Goal: Task Accomplishment & Management: Complete application form

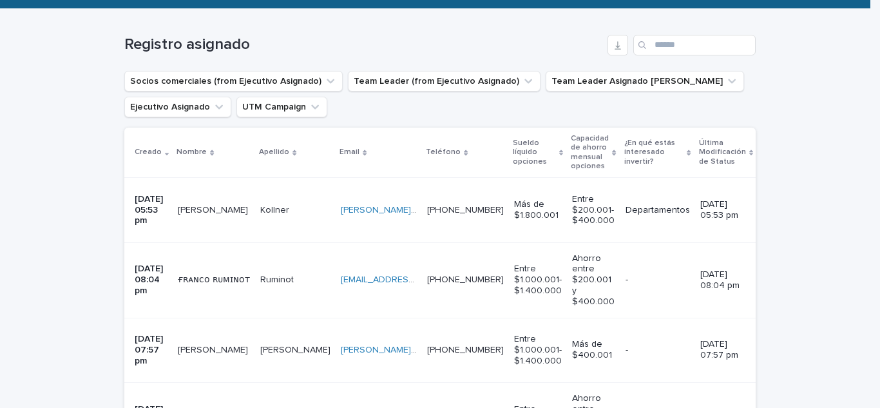
scroll to position [193, 0]
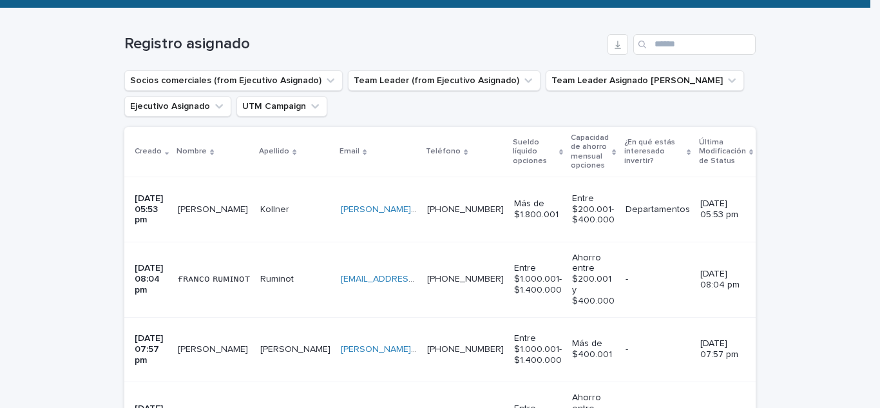
click at [191, 208] on p "[PERSON_NAME]" at bounding box center [214, 209] width 73 height 14
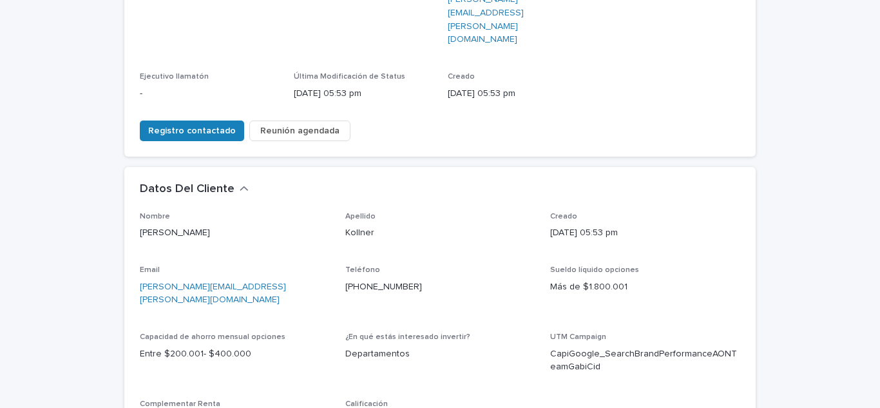
scroll to position [258, 0]
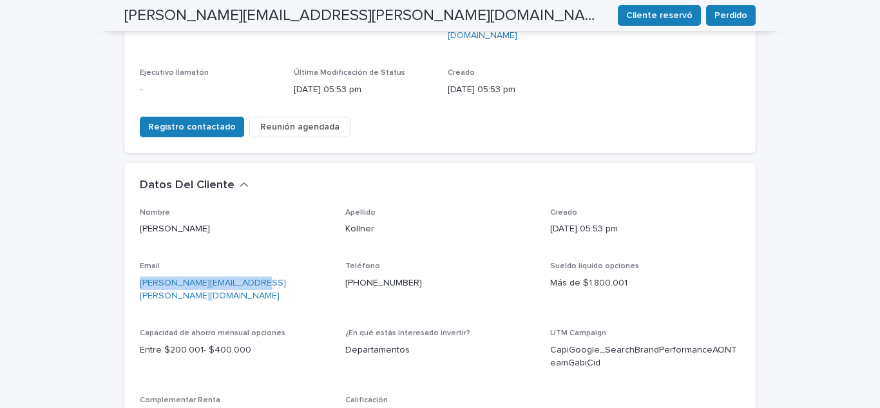
drag, startPoint x: 252, startPoint y: 236, endPoint x: 127, endPoint y: 240, distance: 125.0
click at [127, 240] on div "Nombre [PERSON_NAME] [PERSON_NAME] Creado [DATE] 05:53 pm Email [PERSON_NAME][E…" at bounding box center [439, 328] width 631 height 241
copy link "[PERSON_NAME][EMAIL_ADDRESS][PERSON_NAME][DOMAIN_NAME]"
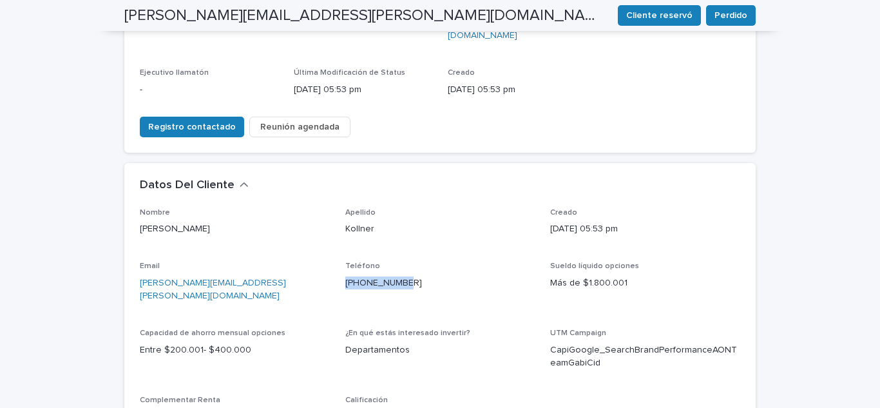
drag, startPoint x: 404, startPoint y: 235, endPoint x: 341, endPoint y: 245, distance: 64.6
click at [345, 261] on div "Teléfono [PHONE_NUMBER]" at bounding box center [440, 280] width 190 height 38
copy link "[PHONE_NUMBER]"
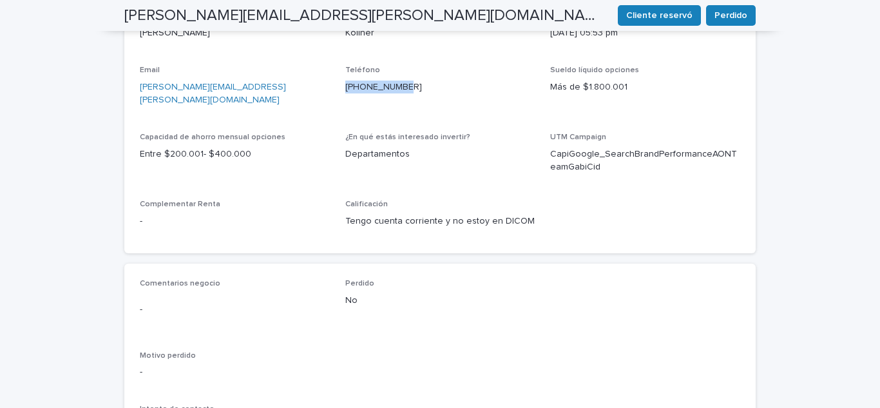
scroll to position [451, 0]
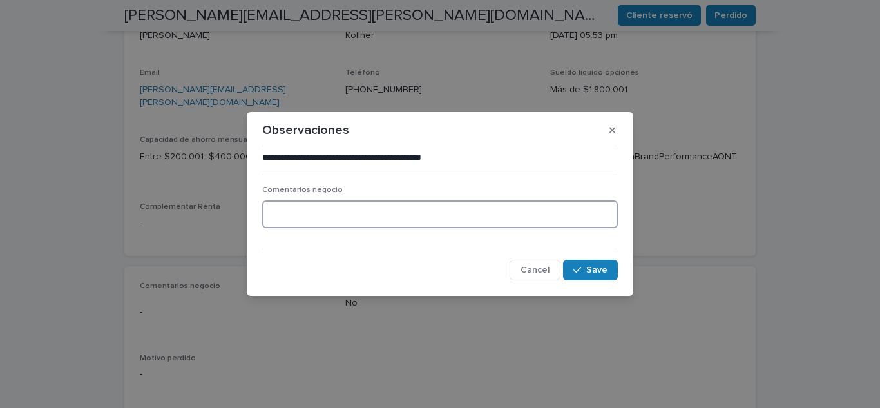
click at [311, 222] on textarea at bounding box center [439, 214] width 355 height 28
type textarea "**********"
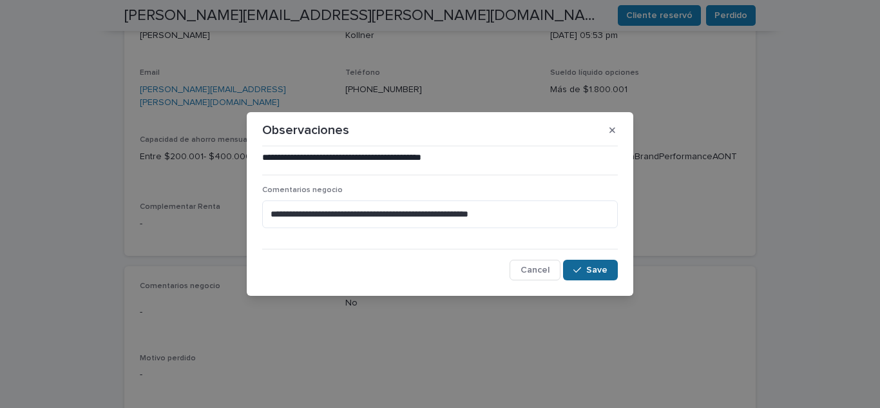
click at [575, 269] on icon "button" at bounding box center [577, 269] width 8 height 9
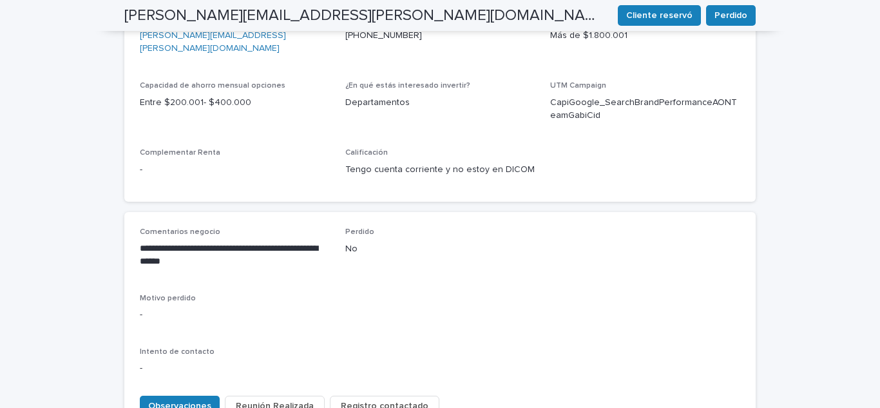
scroll to position [577, 0]
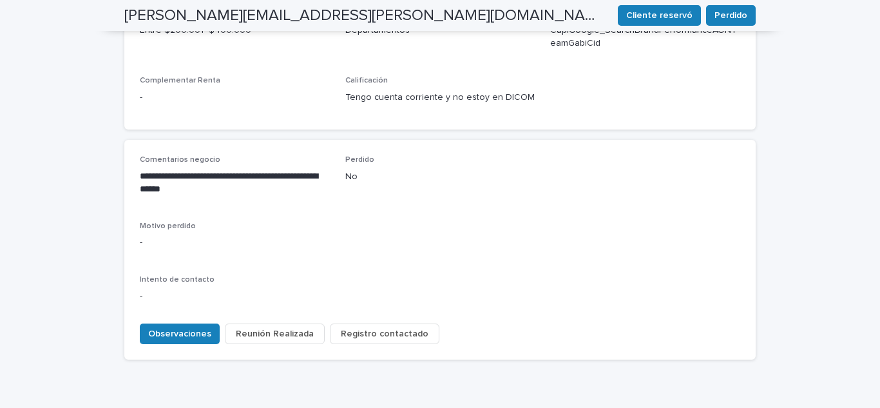
click at [352, 327] on span "Registro contactado" at bounding box center [385, 333] width 88 height 13
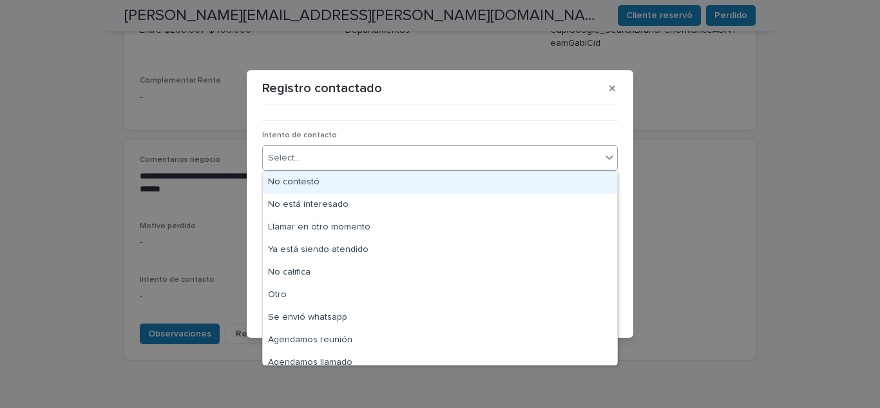
click at [341, 149] on div "Select..." at bounding box center [432, 157] width 338 height 21
click at [329, 184] on div "No contestó" at bounding box center [440, 182] width 354 height 23
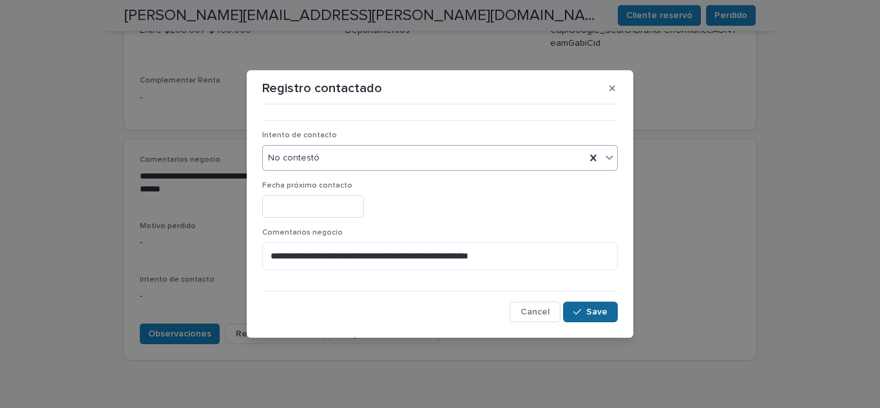
click at [598, 309] on span "Save" at bounding box center [596, 311] width 21 height 9
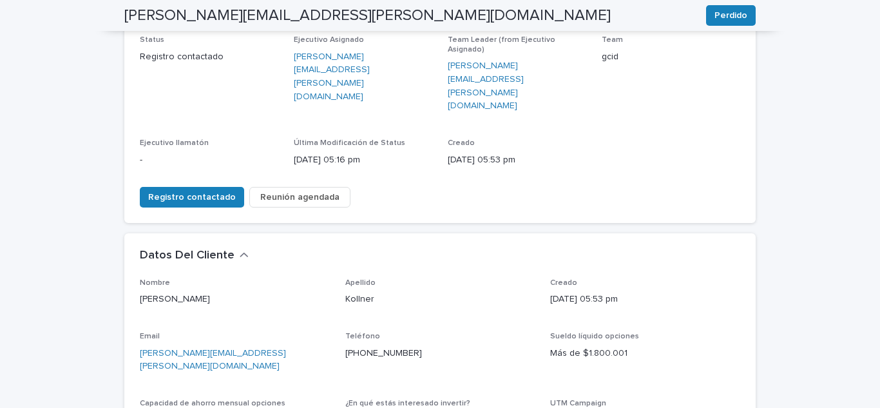
scroll to position [0, 0]
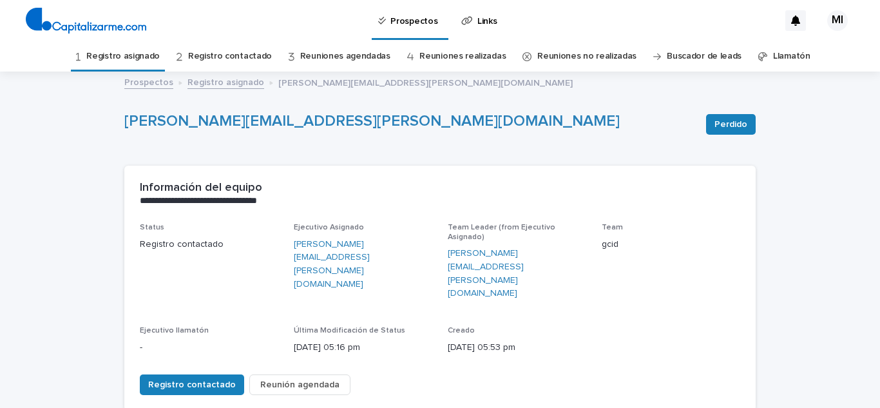
click at [114, 61] on link "Registro asignado" at bounding box center [122, 56] width 73 height 30
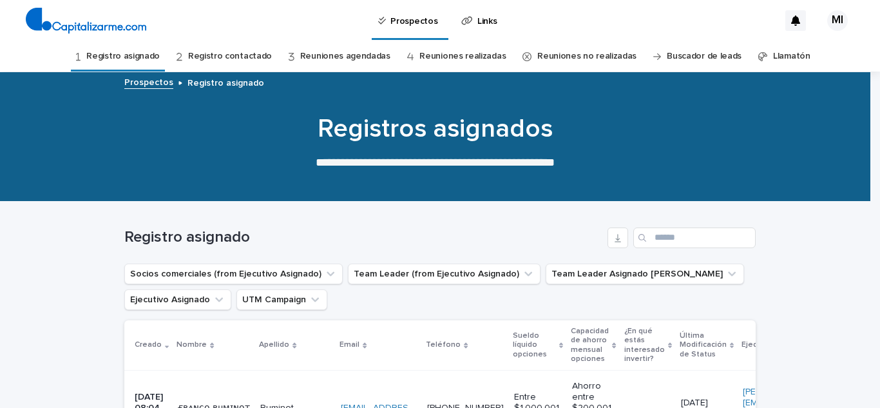
click at [533, 250] on div "Registro asignado" at bounding box center [439, 233] width 631 height 62
click at [223, 54] on link "Registro contactado" at bounding box center [230, 56] width 84 height 30
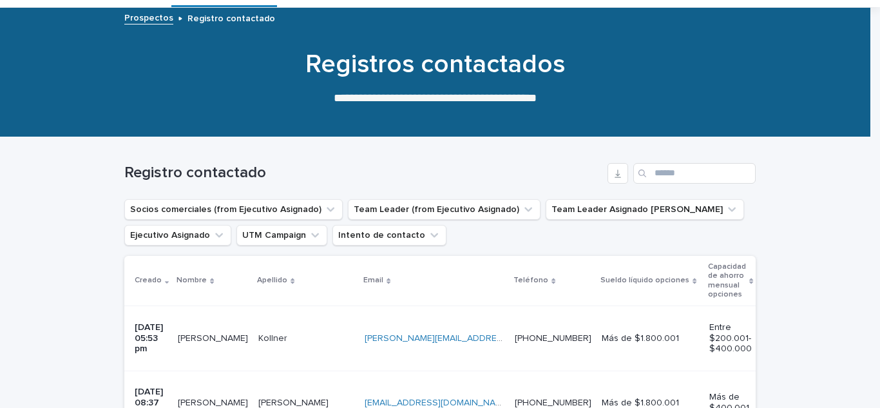
scroll to position [129, 0]
